Goal: Find specific page/section: Find specific page/section

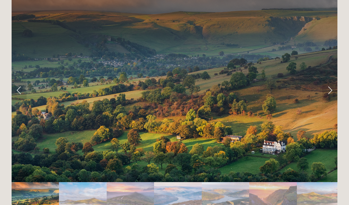
scroll to position [1345, 0]
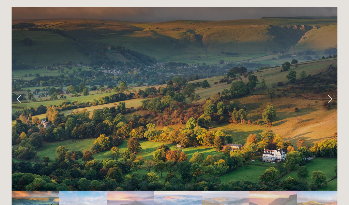
click at [332, 90] on link "Next Slide" at bounding box center [330, 98] width 15 height 20
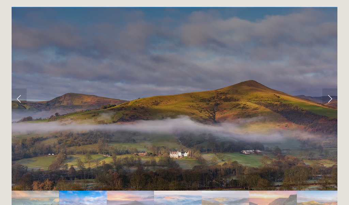
click at [332, 91] on link "Next Slide" at bounding box center [330, 98] width 15 height 20
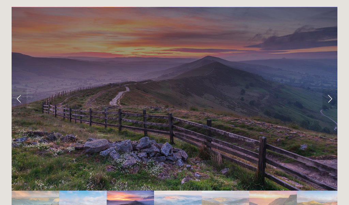
click at [328, 91] on link "Next Slide" at bounding box center [330, 98] width 15 height 20
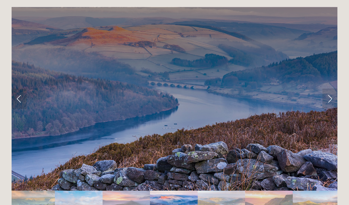
click at [332, 91] on link "Next Slide" at bounding box center [330, 98] width 15 height 20
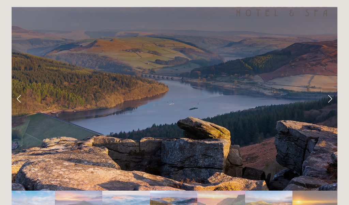
click at [332, 90] on link "Next Slide" at bounding box center [330, 98] width 15 height 20
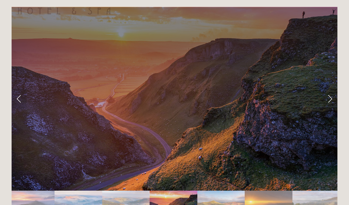
click at [331, 93] on link "Next Slide" at bounding box center [330, 98] width 15 height 20
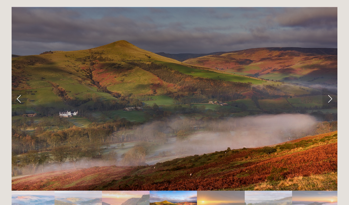
click at [334, 91] on link "Next Slide" at bounding box center [330, 98] width 15 height 20
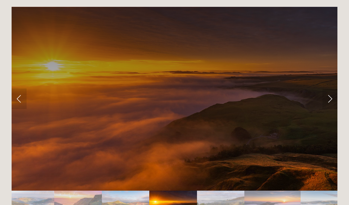
click at [332, 91] on link "Next Slide" at bounding box center [330, 98] width 15 height 20
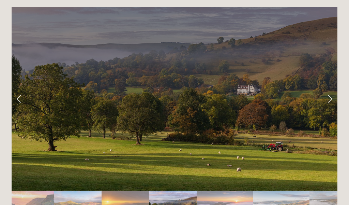
click at [335, 90] on link "Next Slide" at bounding box center [330, 98] width 15 height 20
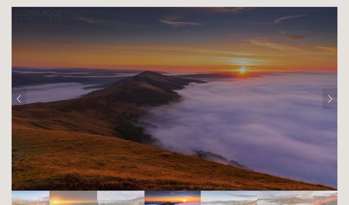
click at [333, 91] on link "Next Slide" at bounding box center [330, 98] width 15 height 20
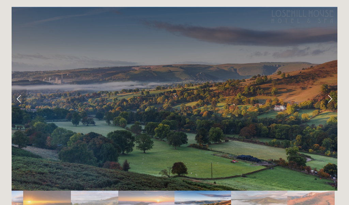
click at [335, 91] on link "Next Slide" at bounding box center [330, 98] width 15 height 20
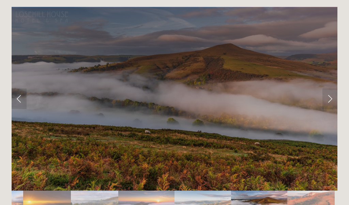
click at [335, 90] on link "Next Slide" at bounding box center [330, 98] width 15 height 20
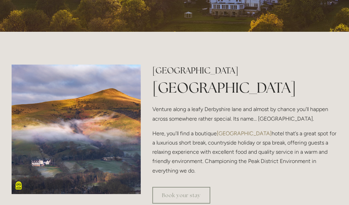
scroll to position [0, 0]
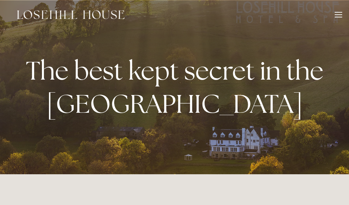
click at [341, 17] on div at bounding box center [339, 16] width 8 height 8
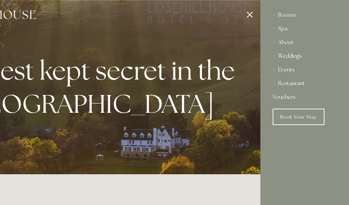
click at [287, 30] on div "Spa" at bounding box center [305, 29] width 64 height 14
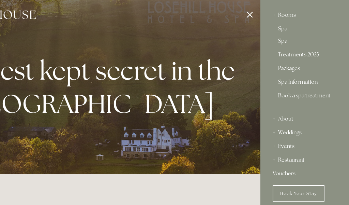
click at [284, 30] on div "Spa" at bounding box center [305, 29] width 64 height 14
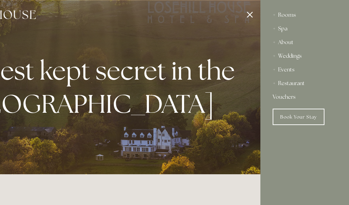
click at [286, 31] on div "Spa" at bounding box center [305, 29] width 64 height 14
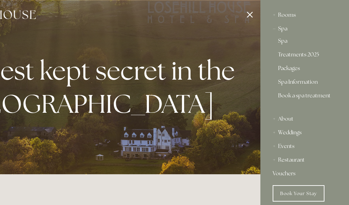
click at [284, 46] on link "Spa" at bounding box center [304, 42] width 53 height 8
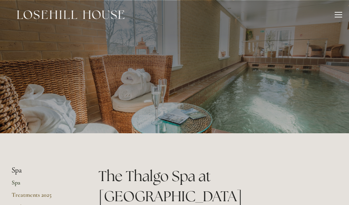
click at [286, 135] on div at bounding box center [175, 71] width 326 height 143
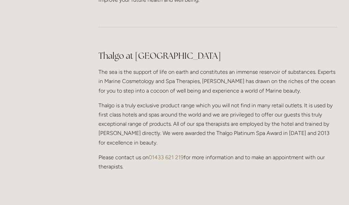
scroll to position [584, 0]
